Goal: Use online tool/utility: Utilize a website feature to perform a specific function

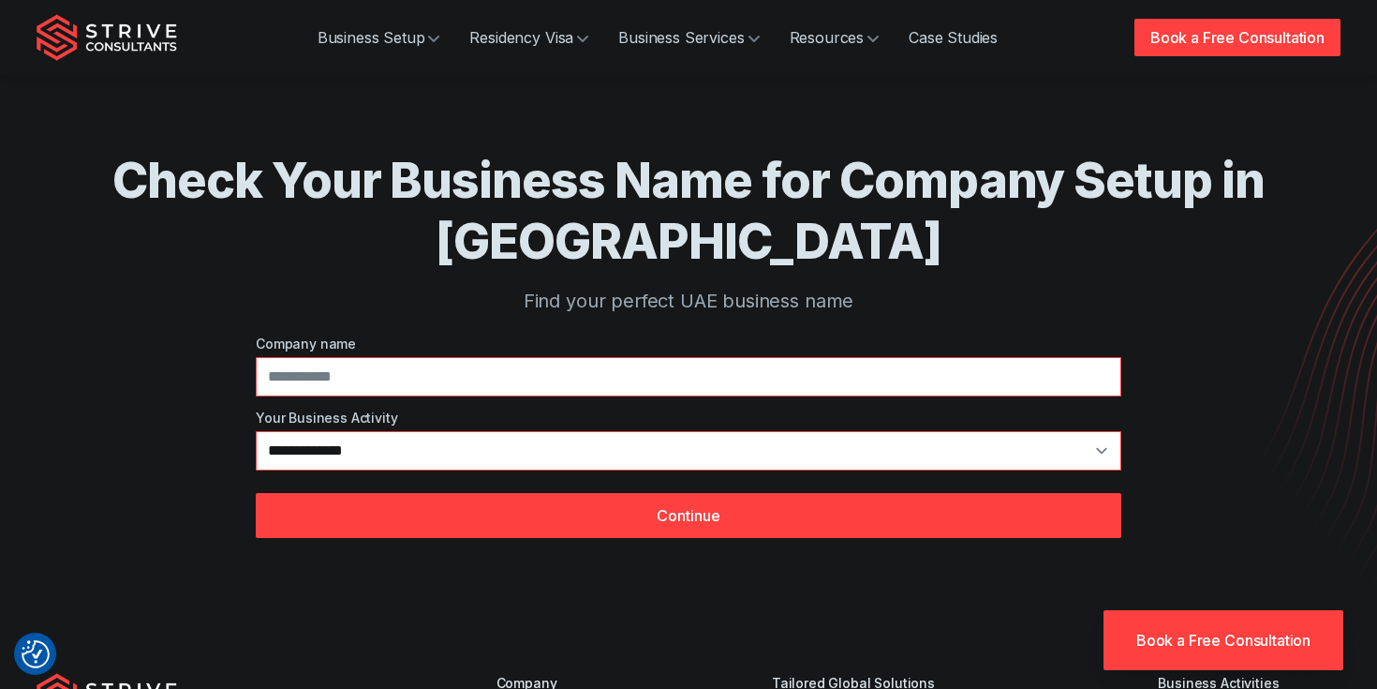
click at [533, 213] on h1 "Check Your Business Name for Company Setup in [GEOGRAPHIC_DATA]" at bounding box center [688, 211] width 1154 height 122
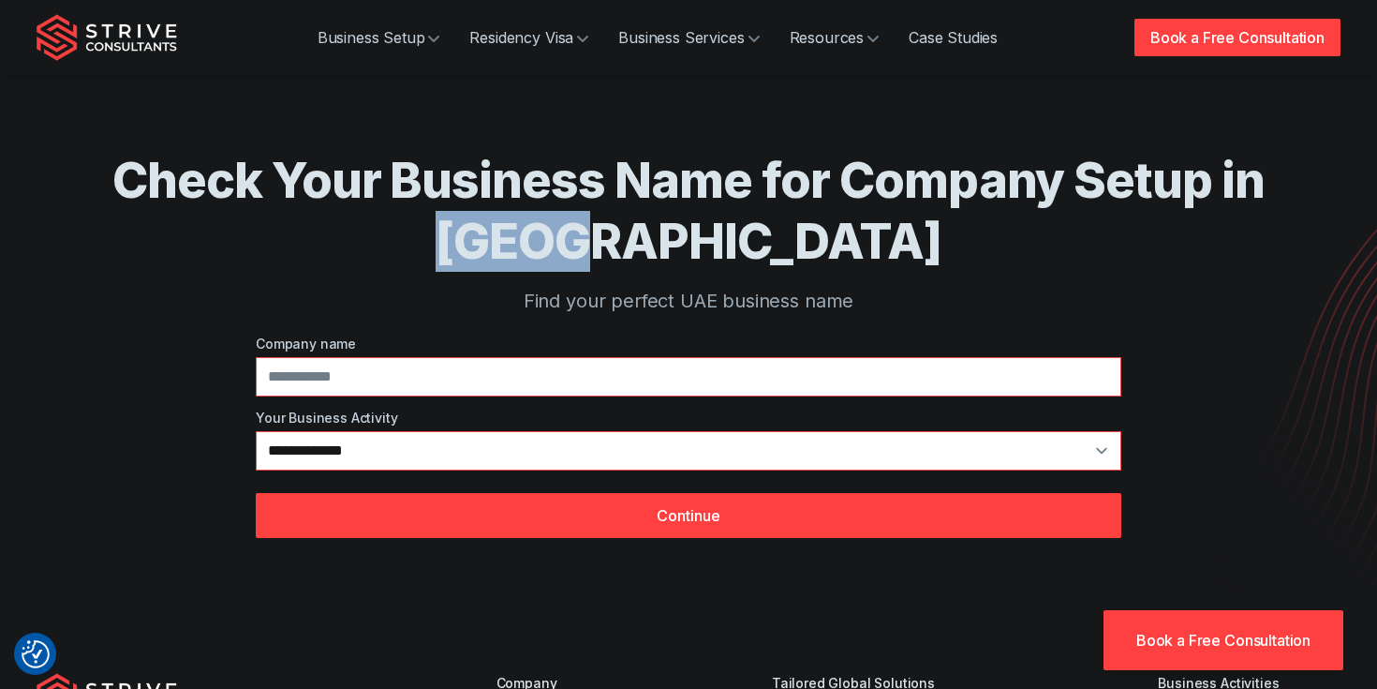
click at [533, 213] on h1 "Check Your Business Name for Company Setup in [GEOGRAPHIC_DATA]" at bounding box center [688, 211] width 1154 height 122
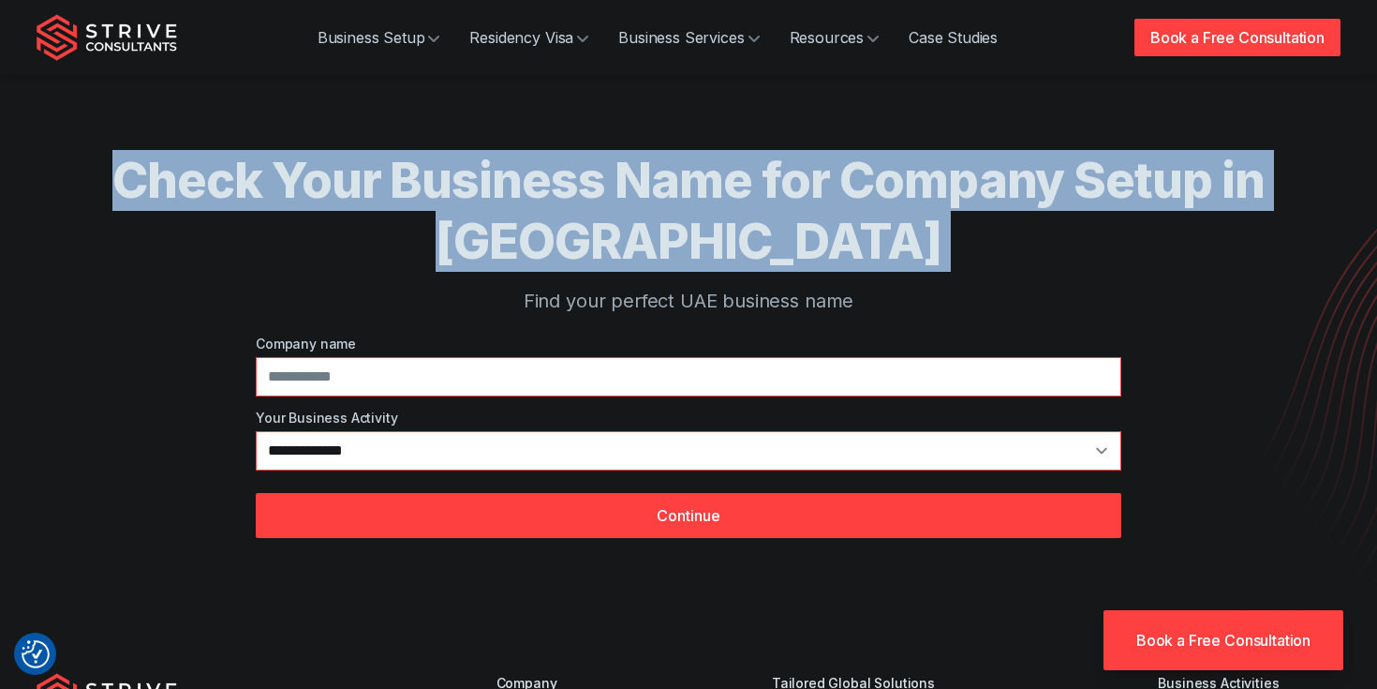
click at [533, 213] on h1 "Check Your Business Name for Company Setup in [GEOGRAPHIC_DATA]" at bounding box center [688, 211] width 1154 height 122
click at [558, 150] on h1 "Check Your Business Name for Company Setup in [GEOGRAPHIC_DATA]" at bounding box center [688, 211] width 1154 height 122
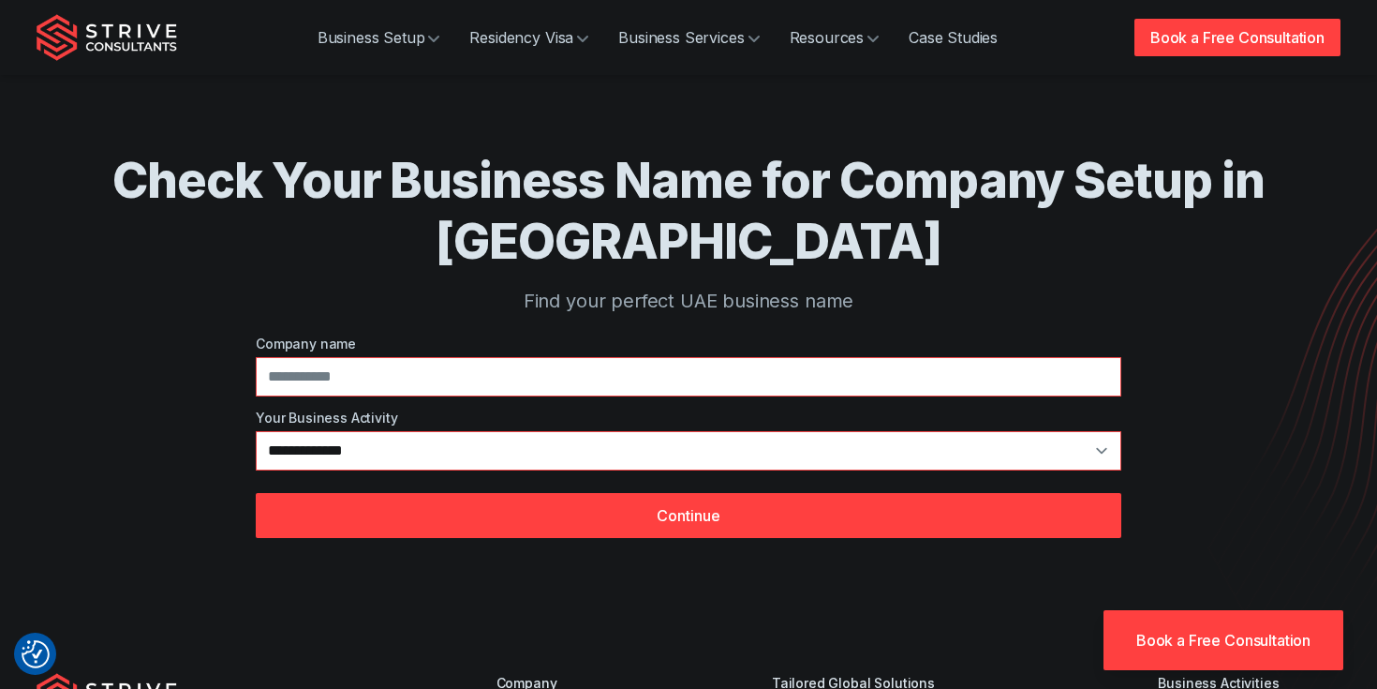
click at [571, 118] on div "**********" at bounding box center [688, 306] width 1154 height 613
click at [1050, 214] on h1 "Check Your Business Name for Company Setup in [GEOGRAPHIC_DATA]" at bounding box center [688, 211] width 1154 height 122
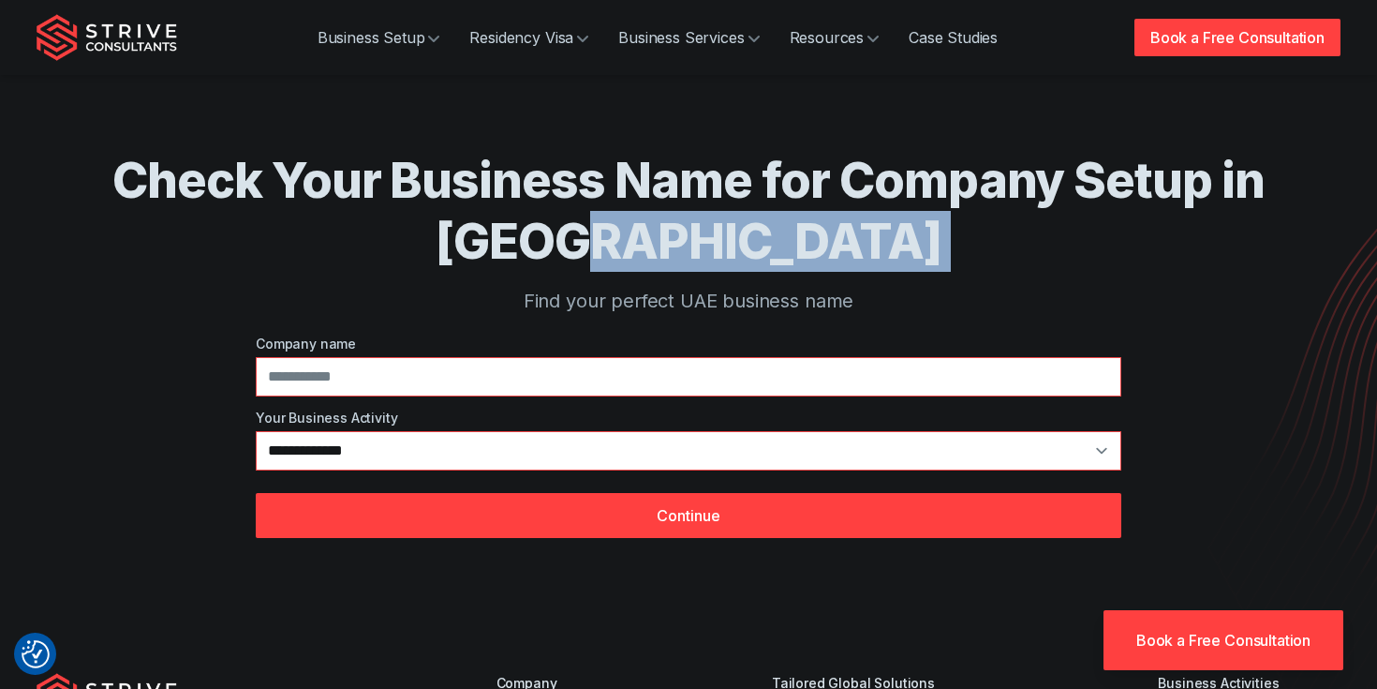
click at [1050, 214] on h1 "Check Your Business Name for Company Setup in [GEOGRAPHIC_DATA]" at bounding box center [688, 211] width 1154 height 122
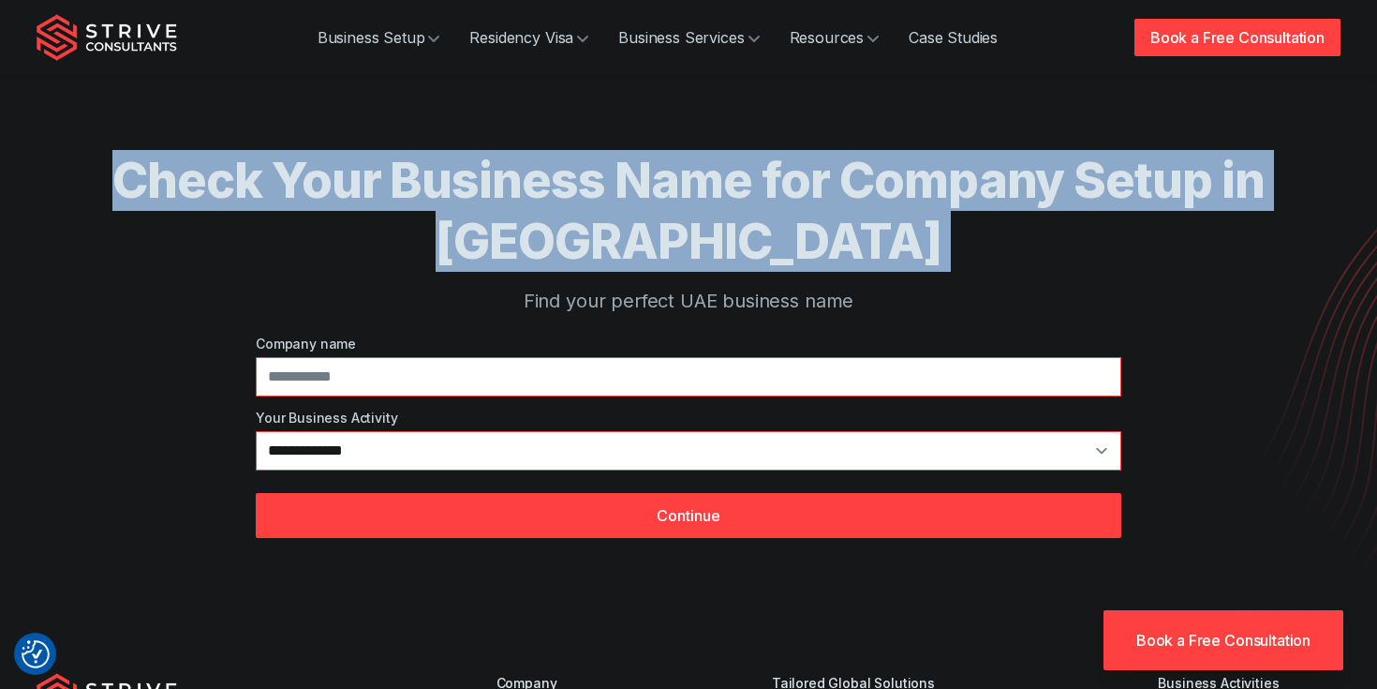
click at [1050, 214] on h1 "Check Your Business Name for Company Setup in [GEOGRAPHIC_DATA]" at bounding box center [688, 211] width 1154 height 122
copy h1 "Check Your Business Name for Company Setup in [GEOGRAPHIC_DATA]"
